Goal: Task Accomplishment & Management: Manage account settings

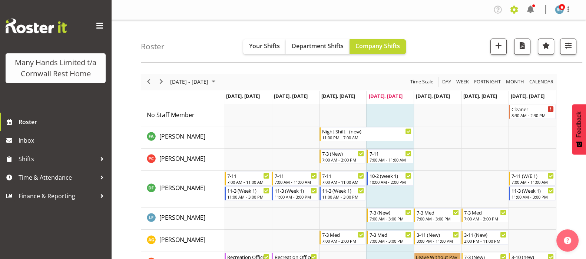
click at [512, 7] on span at bounding box center [514, 10] width 12 height 12
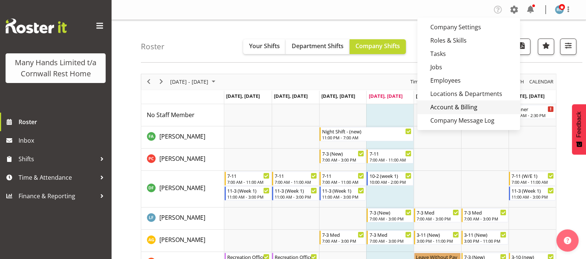
click at [452, 108] on link "Account & Billing" at bounding box center [469, 106] width 103 height 13
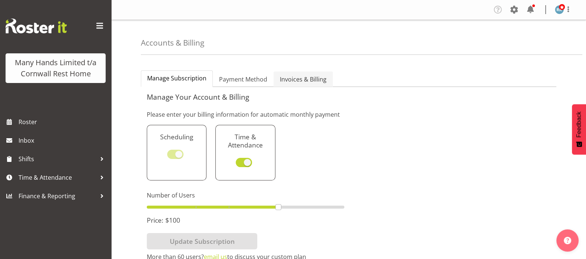
click at [291, 78] on span "Invoices & Billing" at bounding box center [303, 79] width 47 height 9
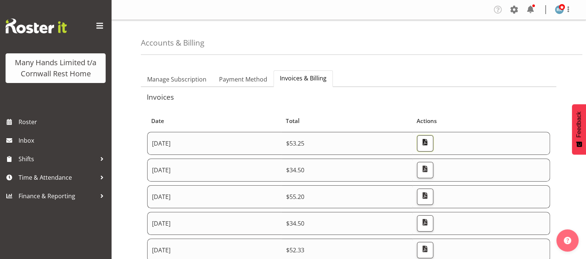
click at [430, 145] on span "button" at bounding box center [425, 143] width 10 height 10
click at [430, 169] on span "button" at bounding box center [425, 169] width 10 height 10
click at [30, 123] on span "Roster" at bounding box center [63, 121] width 89 height 11
